Goal: Transaction & Acquisition: Purchase product/service

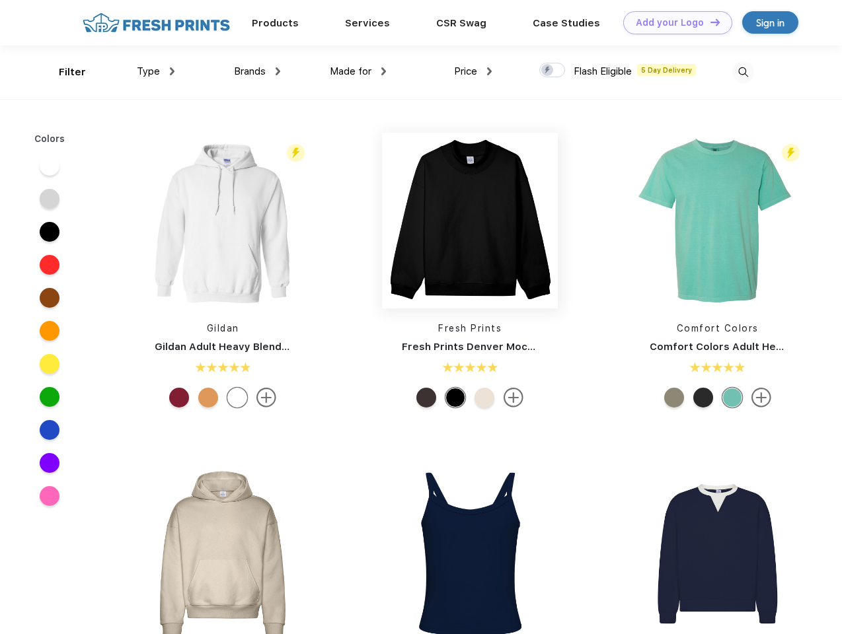
scroll to position [1, 0]
click at [673, 22] on link "Add your Logo Design Tool" at bounding box center [677, 22] width 109 height 23
click at [0, 0] on div "Design Tool" at bounding box center [0, 0] width 0 height 0
click at [709, 22] on link "Add your Logo Design Tool" at bounding box center [677, 22] width 109 height 23
click at [63, 72] on div "Filter" at bounding box center [72, 72] width 27 height 15
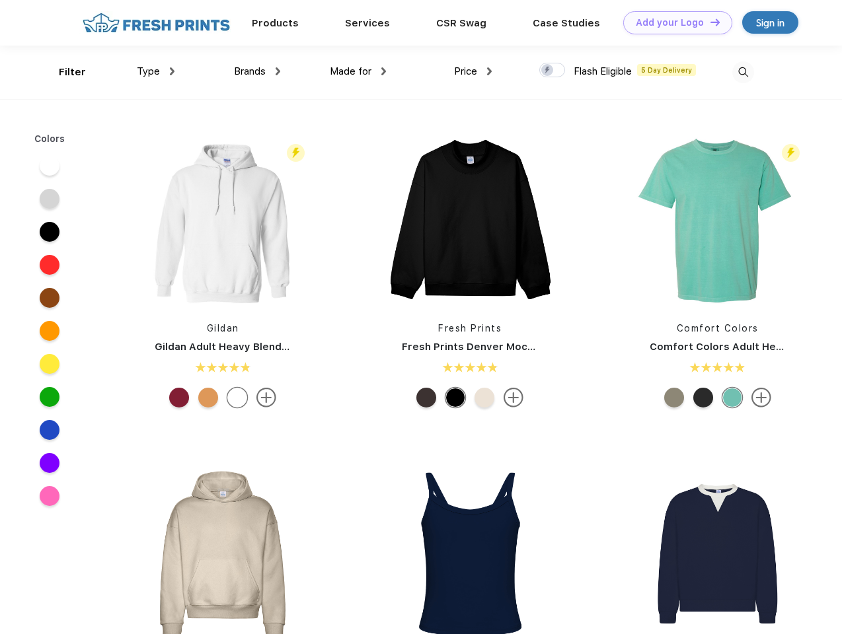
click at [156, 71] on span "Type" at bounding box center [148, 71] width 23 height 12
click at [257, 71] on span "Brands" at bounding box center [250, 71] width 32 height 12
click at [358, 71] on span "Made for" at bounding box center [351, 71] width 42 height 12
click at [473, 71] on span "Price" at bounding box center [465, 71] width 23 height 12
click at [552, 71] on div at bounding box center [552, 70] width 26 height 15
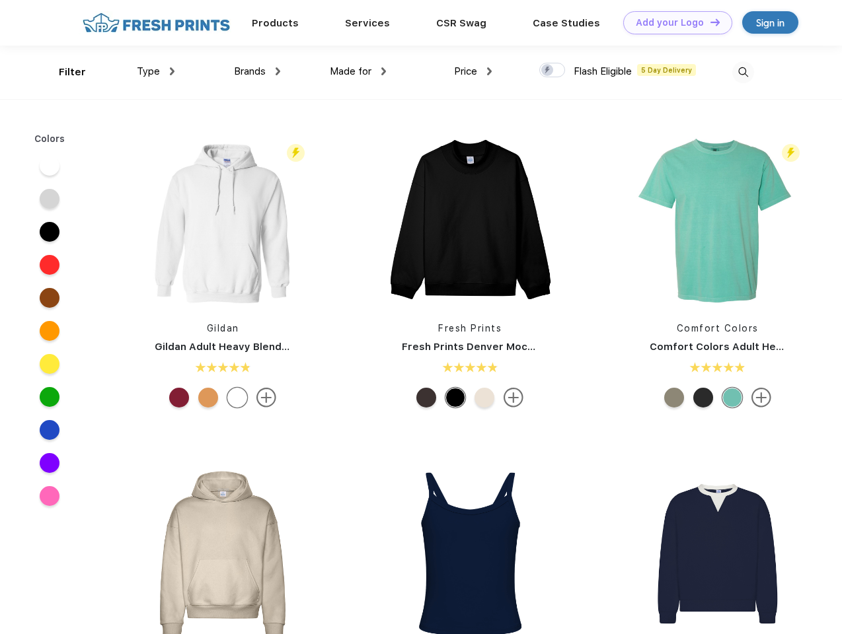
click at [548, 71] on input "checkbox" at bounding box center [543, 66] width 9 height 9
click at [743, 72] on img at bounding box center [743, 72] width 22 height 22
